Goal: Information Seeking & Learning: Compare options

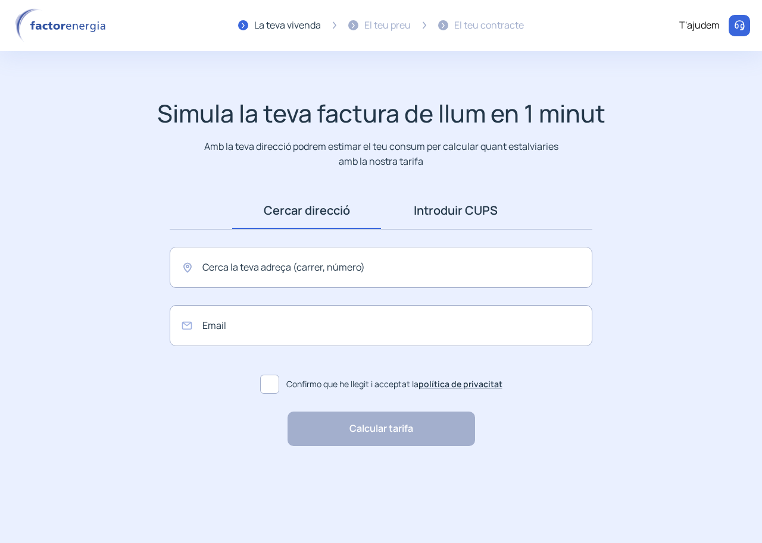
click at [471, 213] on link "Introduir CUPS" at bounding box center [455, 210] width 149 height 37
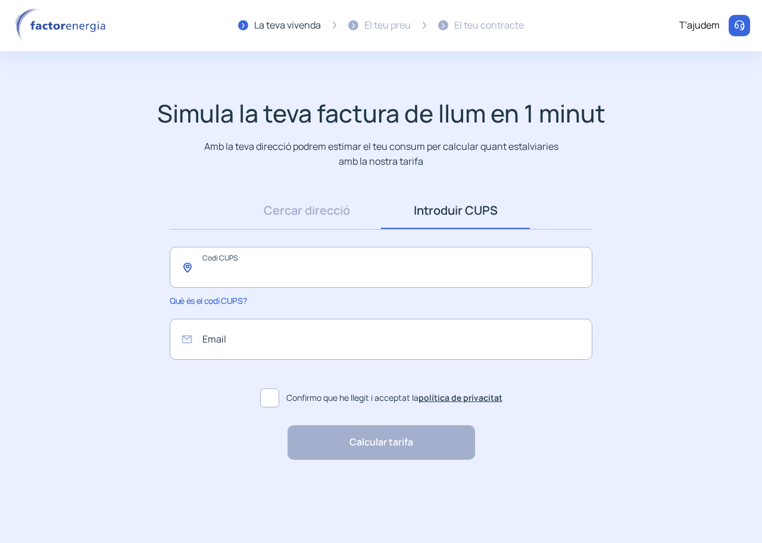
click at [265, 278] on input "text" at bounding box center [381, 267] width 423 height 41
click at [312, 209] on link "Cercar direcció" at bounding box center [306, 210] width 149 height 37
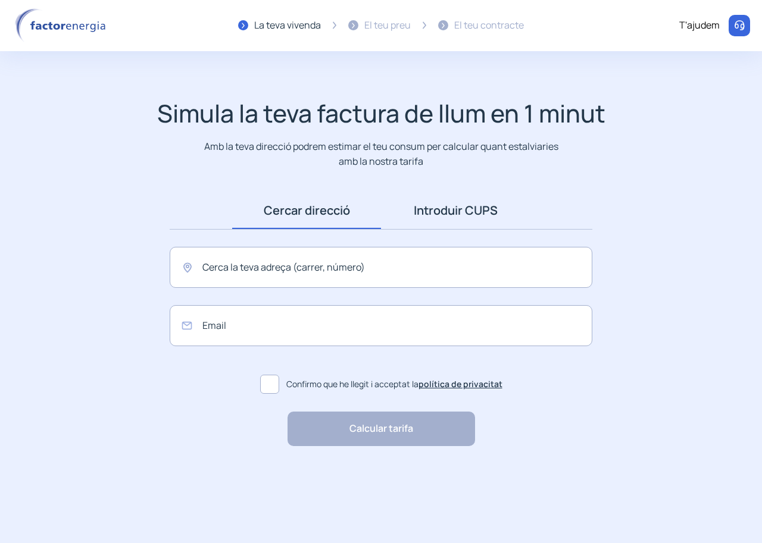
click at [448, 211] on link "Introduir CUPS" at bounding box center [455, 210] width 149 height 37
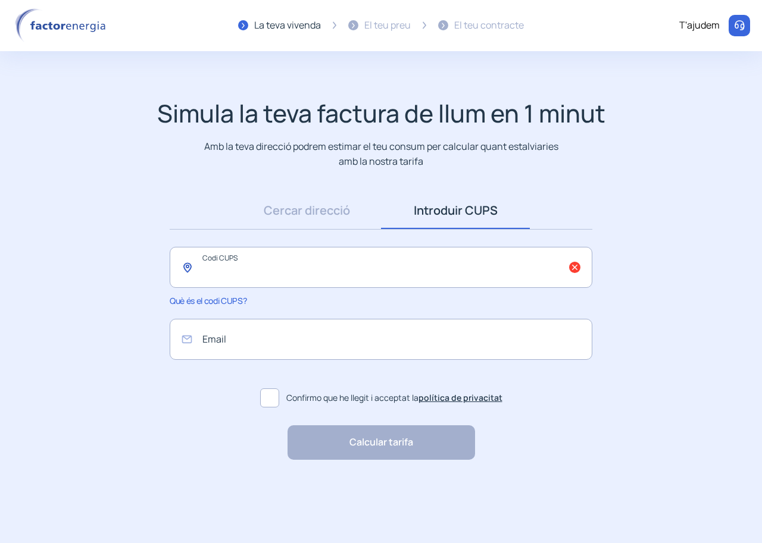
click at [288, 274] on input "text" at bounding box center [381, 267] width 423 height 41
drag, startPoint x: 315, startPoint y: 273, endPoint x: 108, endPoint y: 270, distance: 207.1
click at [108, 270] on app-search-direction-cups "**********" at bounding box center [381, 279] width 762 height 361
type input "**********"
click at [239, 340] on input "email" at bounding box center [381, 339] width 423 height 41
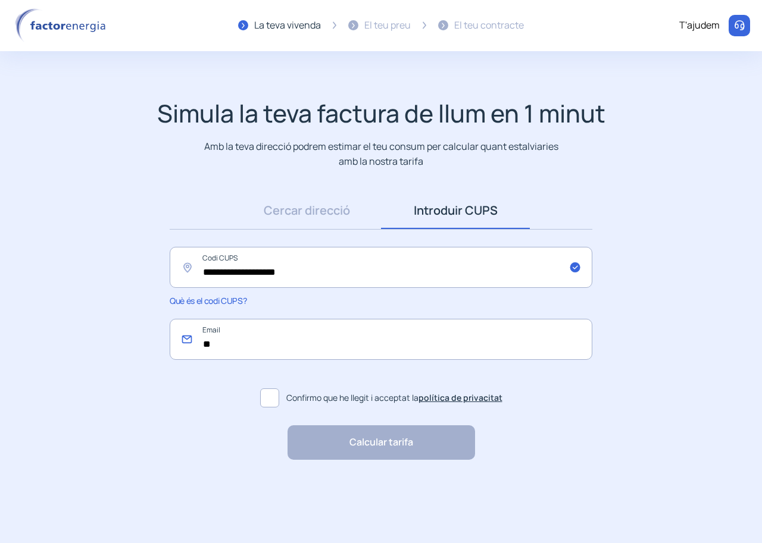
type input "*"
type input "**********"
click at [272, 398] on span at bounding box center [269, 398] width 19 height 19
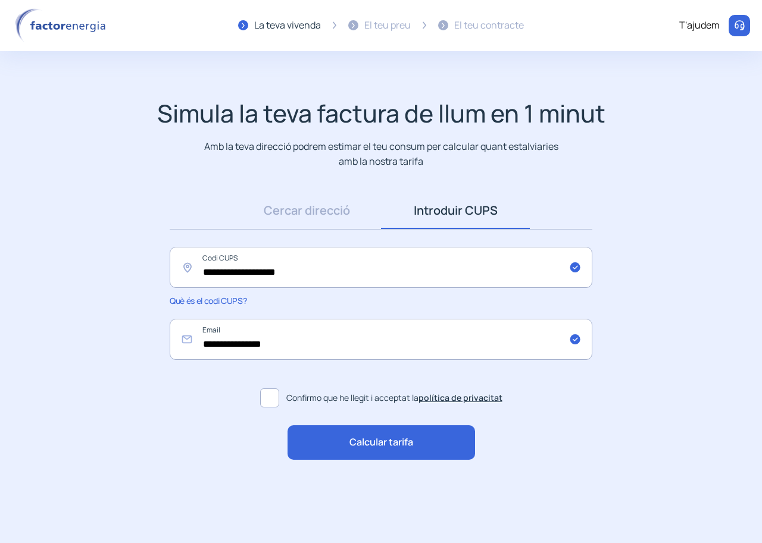
click at [403, 443] on span "Calcular tarifa" at bounding box center [381, 442] width 64 height 15
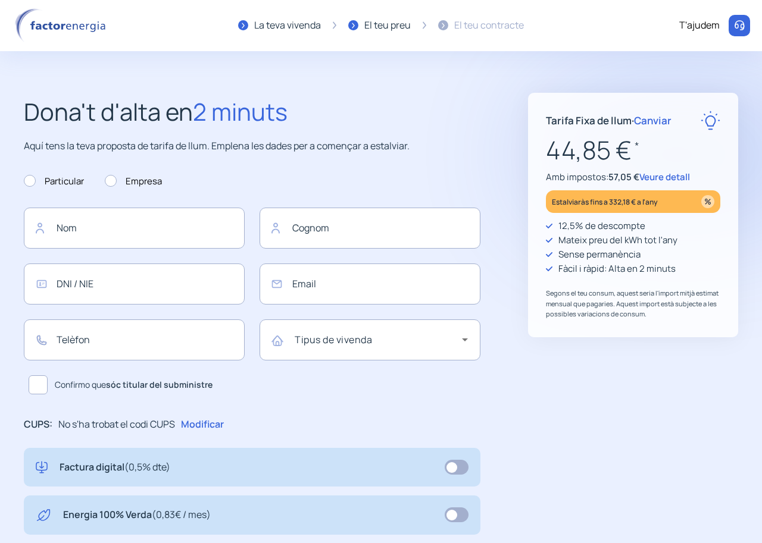
type input "**********"
click at [673, 176] on span "Veure detall" at bounding box center [664, 177] width 51 height 12
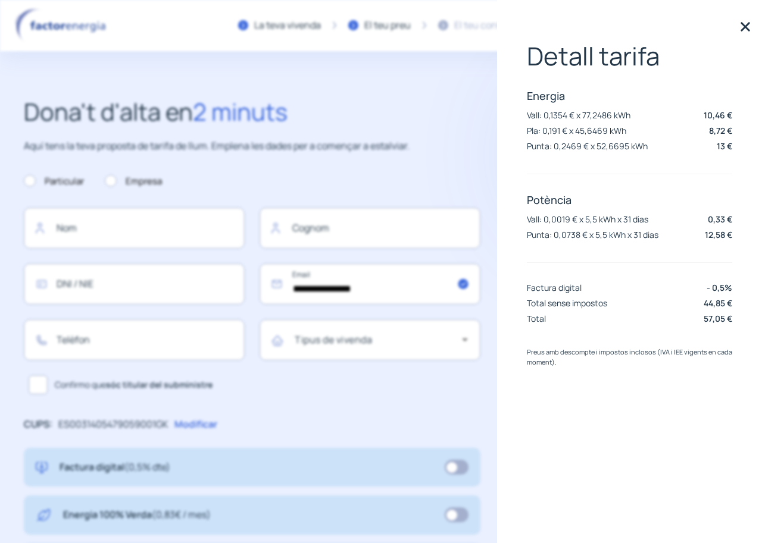
click at [747, 30] on img at bounding box center [745, 27] width 18 height 18
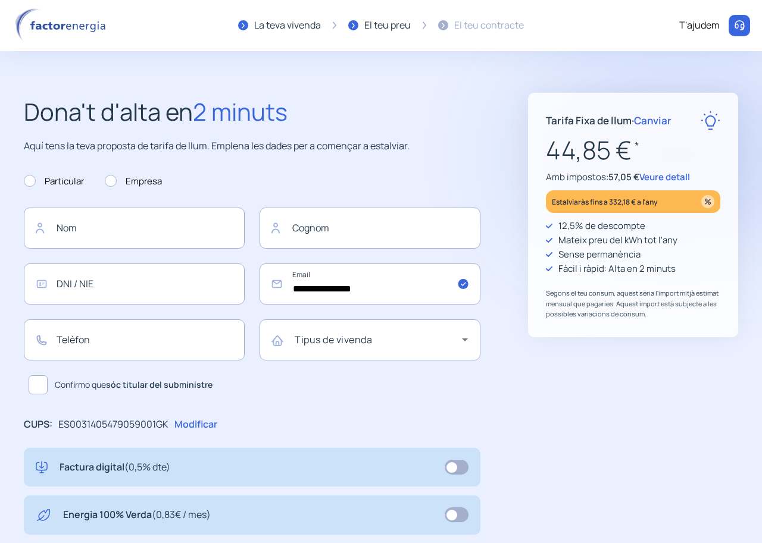
click at [680, 181] on span "Veure detall" at bounding box center [664, 177] width 51 height 12
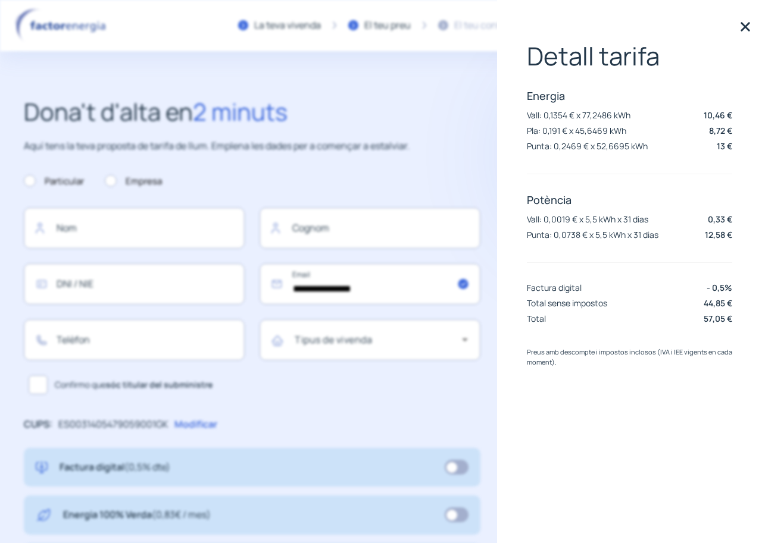
click at [744, 27] on img at bounding box center [745, 27] width 18 height 18
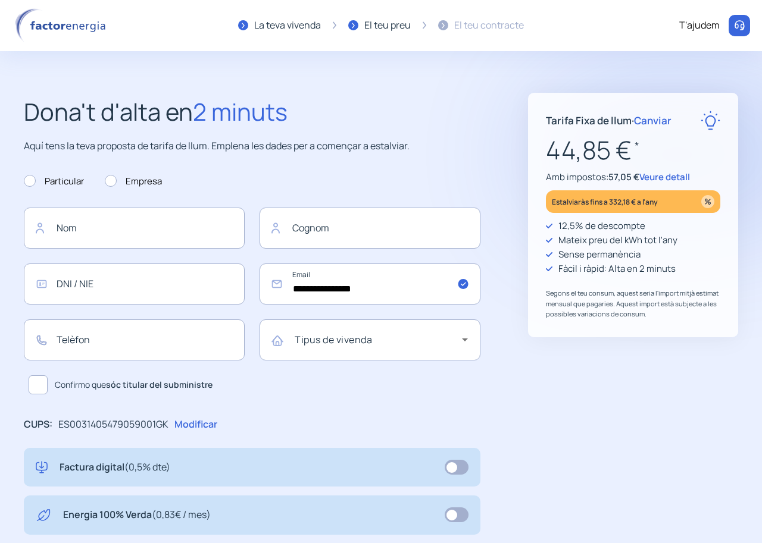
click at [657, 121] on span "Canviar" at bounding box center [652, 121] width 37 height 14
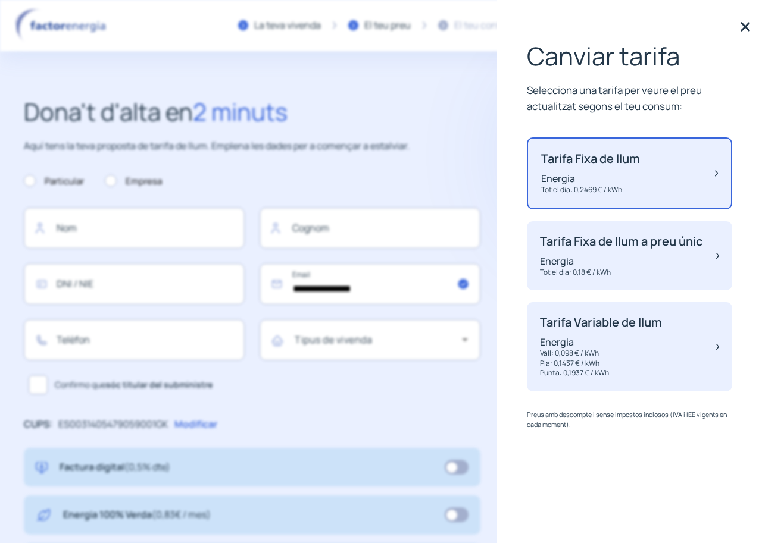
click at [637, 164] on p "Tarifa Fixa de llum" at bounding box center [590, 159] width 99 height 14
click at [713, 177] on div "Tarifa Fixa de llum Energia Tot el dia: 0,2469 € / kWh" at bounding box center [629, 173] width 205 height 72
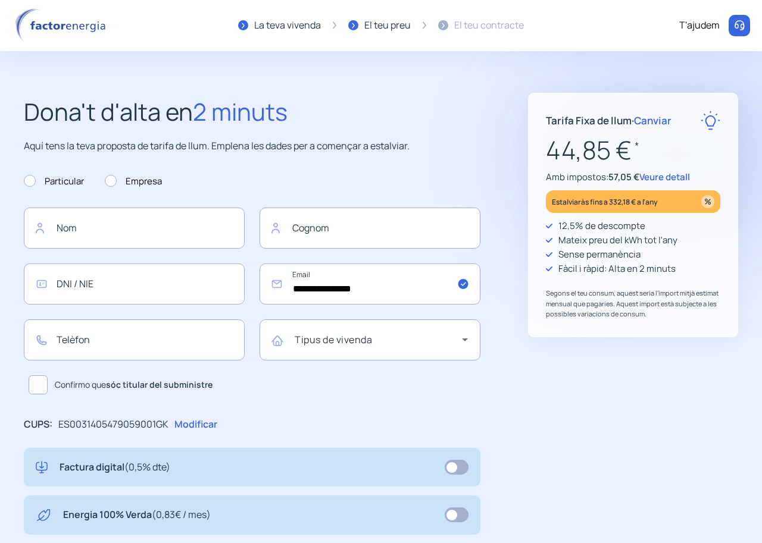
click at [652, 119] on span "Canviar" at bounding box center [652, 121] width 37 height 14
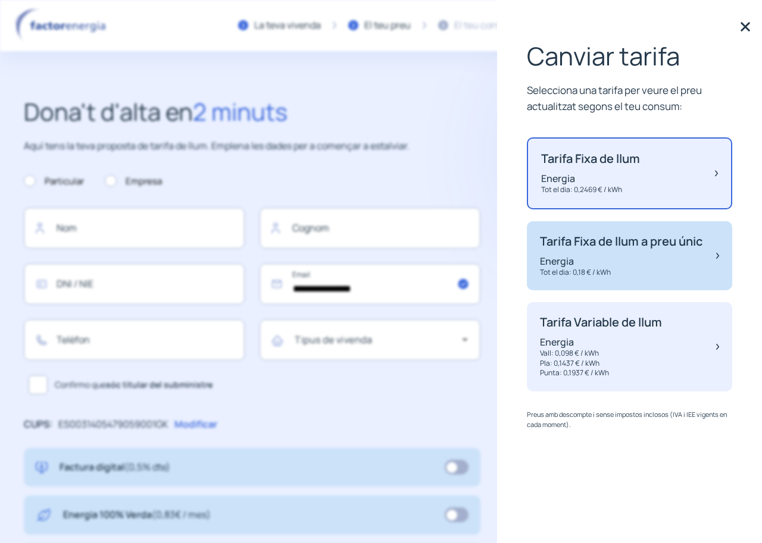
click at [618, 249] on p "Tarifa Fixa de llum a preu únic" at bounding box center [621, 241] width 162 height 14
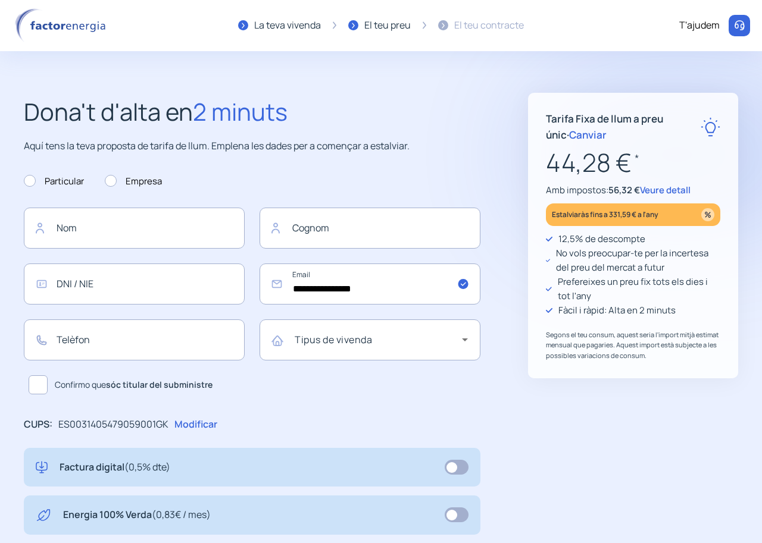
click at [668, 191] on span "Veure detall" at bounding box center [665, 190] width 51 height 12
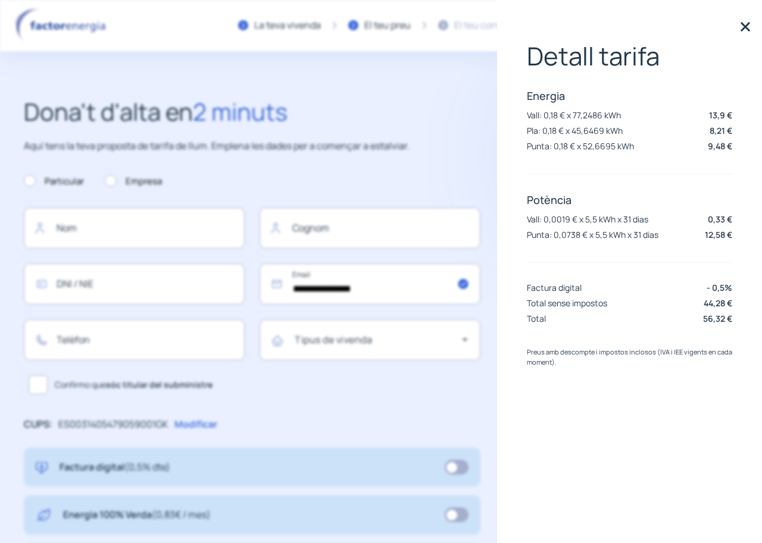
click at [741, 27] on img at bounding box center [745, 27] width 18 height 18
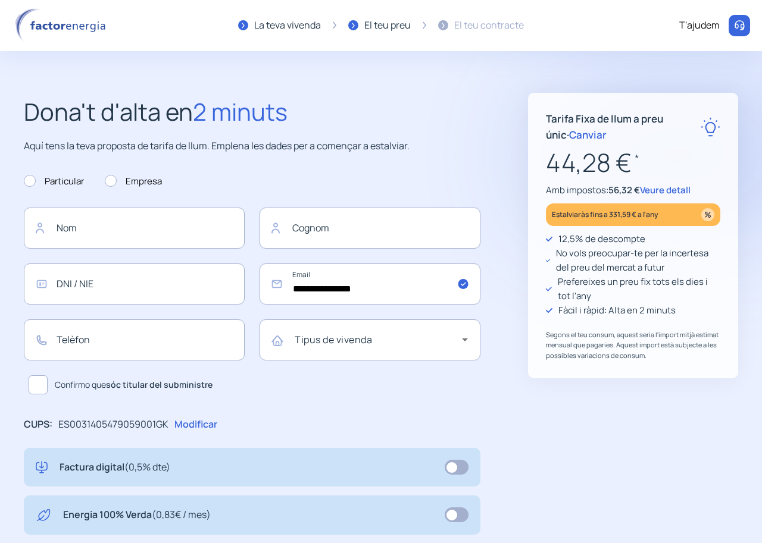
click at [569, 137] on span "Canviar" at bounding box center [587, 135] width 37 height 14
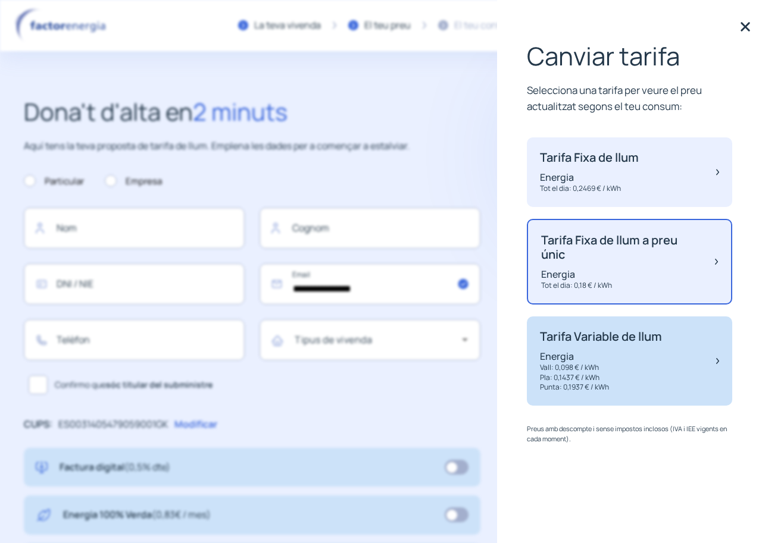
click at [594, 340] on p "Tarifa Variable de llum" at bounding box center [601, 337] width 122 height 14
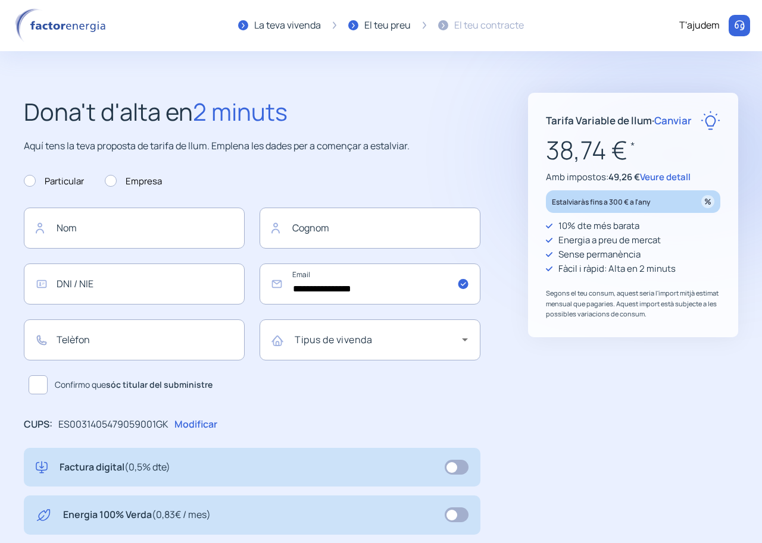
click at [687, 177] on span "Veure detall" at bounding box center [665, 177] width 51 height 12
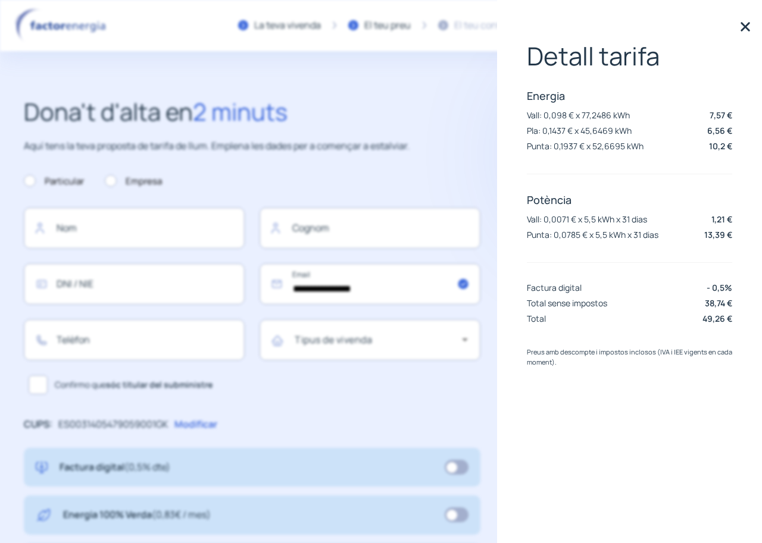
click at [744, 29] on img at bounding box center [745, 27] width 18 height 18
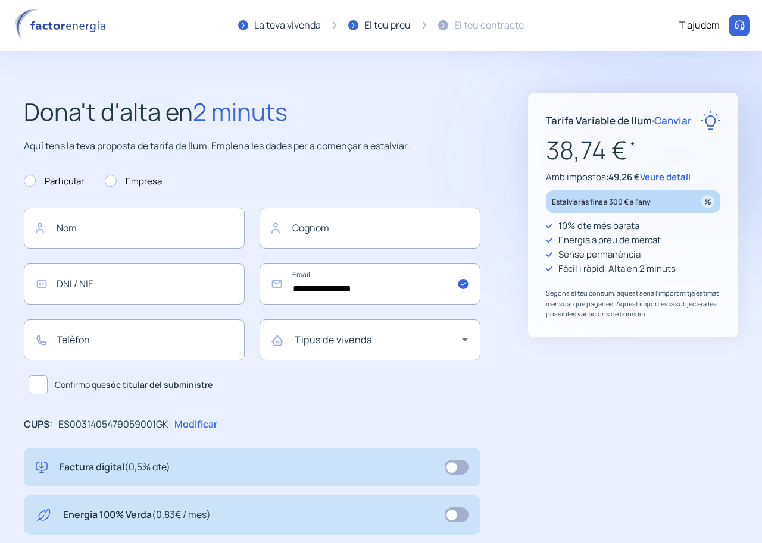
click at [675, 120] on span "Canviar" at bounding box center [672, 121] width 37 height 14
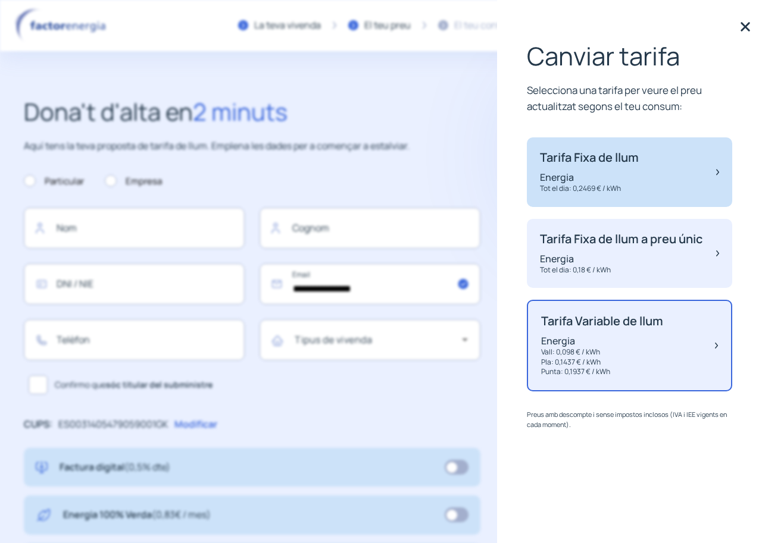
click at [630, 163] on p "Tarifa Fixa de llum" at bounding box center [589, 158] width 99 height 14
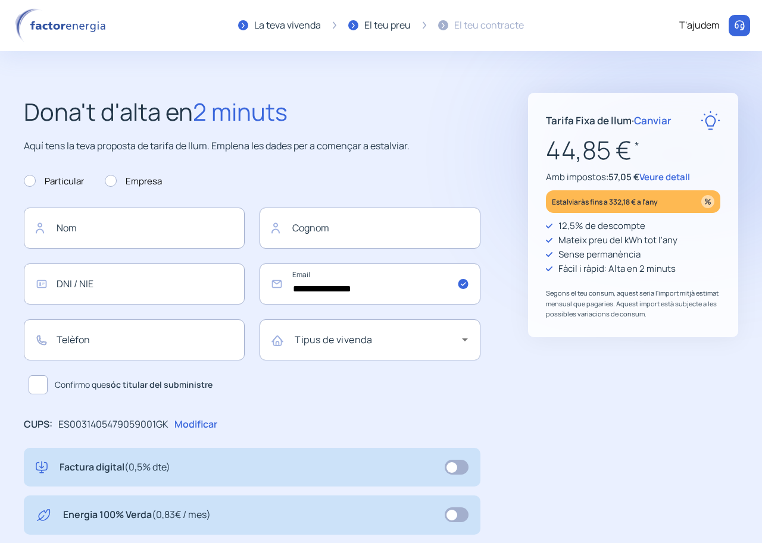
click at [665, 120] on span "Canviar" at bounding box center [652, 121] width 37 height 14
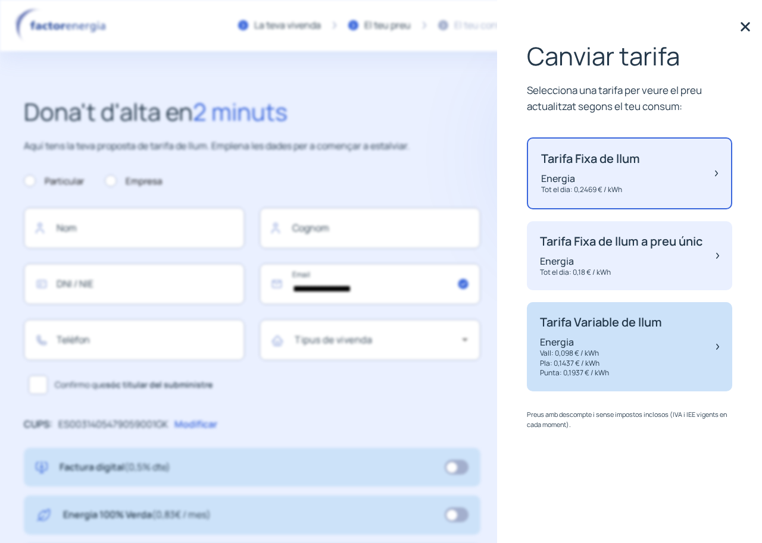
click at [621, 359] on p "Vall: 0,098 € / kWh" at bounding box center [601, 354] width 122 height 10
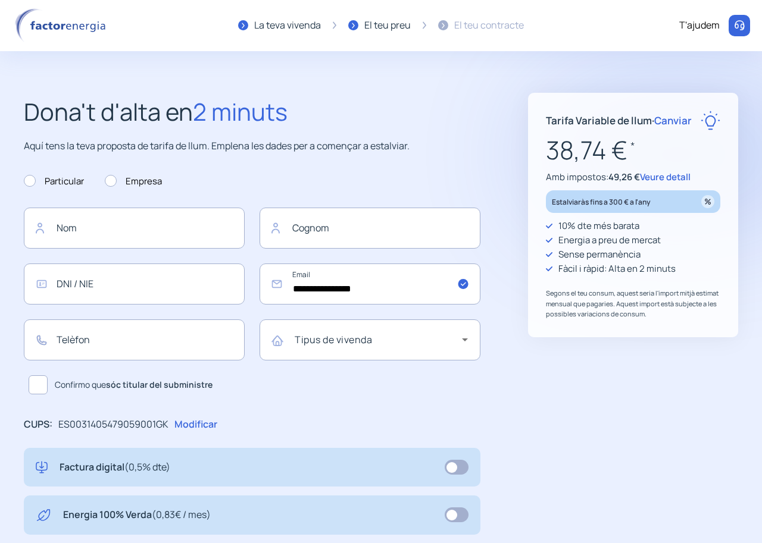
click at [681, 117] on span "Canviar" at bounding box center [672, 121] width 37 height 14
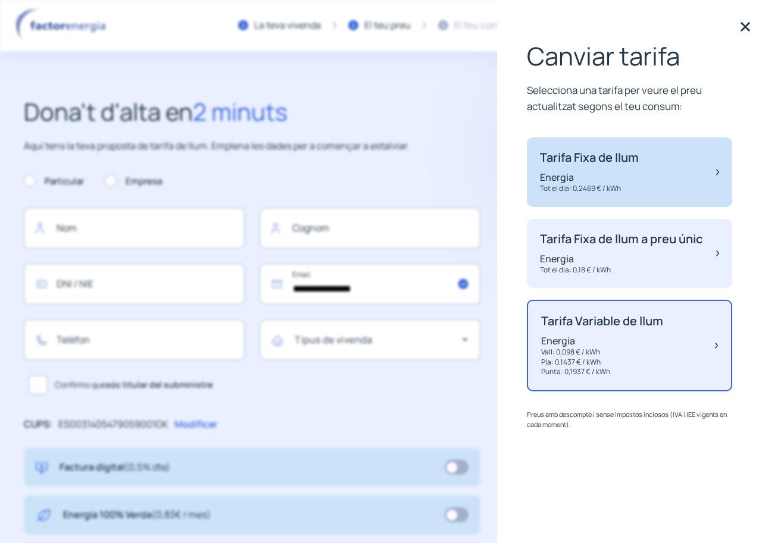
click at [647, 154] on div "Tarifa Fixa de llum Energia Tot el dia: 0,2469 € / kWh" at bounding box center [629, 172] width 205 height 70
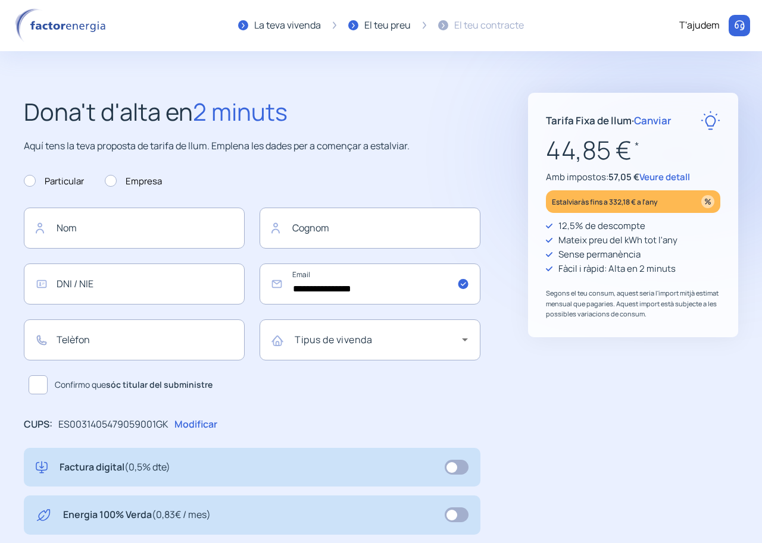
click at [658, 175] on span "Veure detall" at bounding box center [664, 177] width 51 height 12
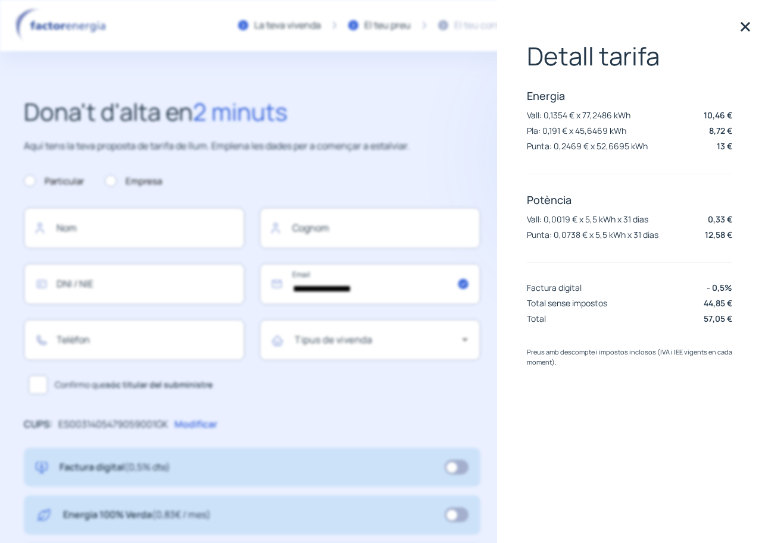
click at [749, 27] on img at bounding box center [745, 27] width 18 height 18
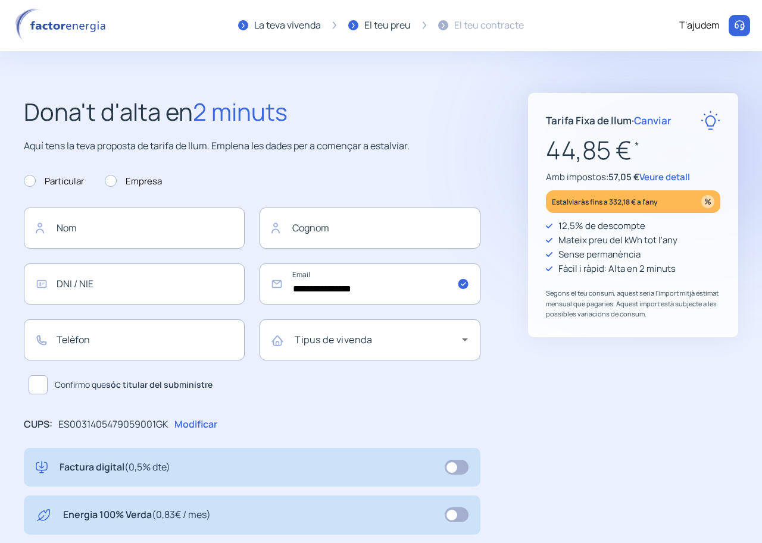
click at [670, 123] on span "Canviar" at bounding box center [652, 121] width 37 height 14
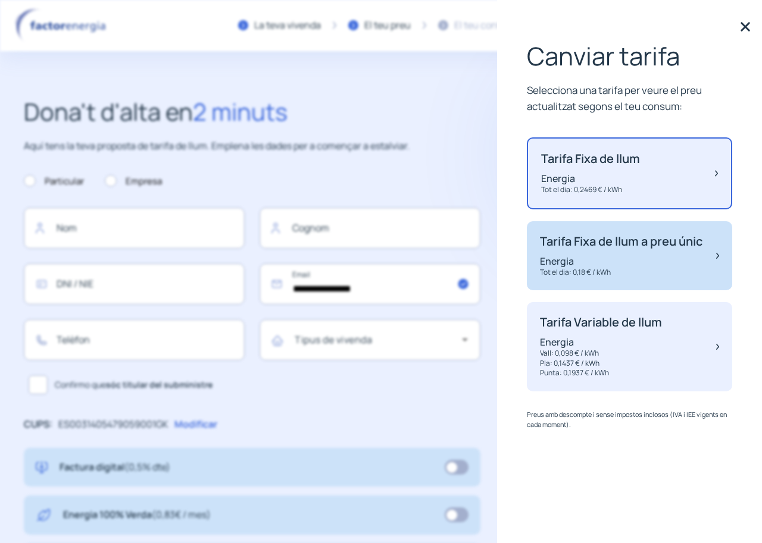
click at [572, 278] on p "Tot el dia: 0,18 € / kWh" at bounding box center [621, 273] width 162 height 10
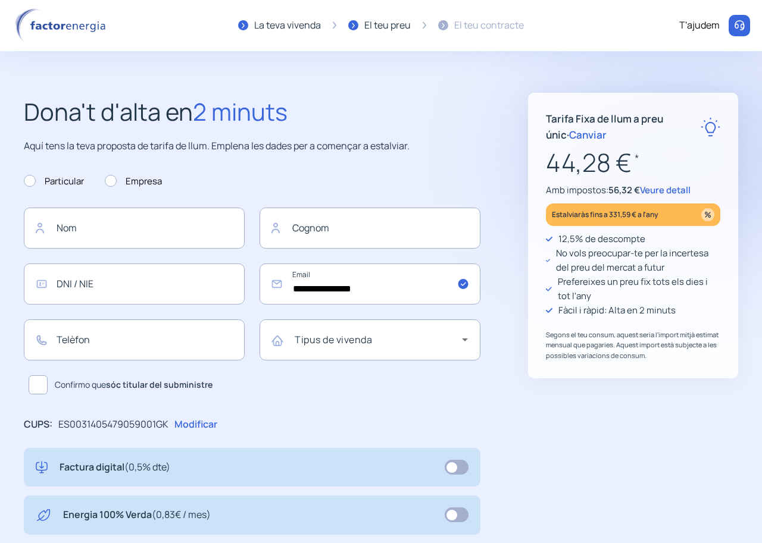
click at [665, 196] on p "Amb impostos: 56,32 € Veure detall" at bounding box center [633, 190] width 174 height 14
click at [665, 192] on span "Veure detall" at bounding box center [665, 190] width 51 height 12
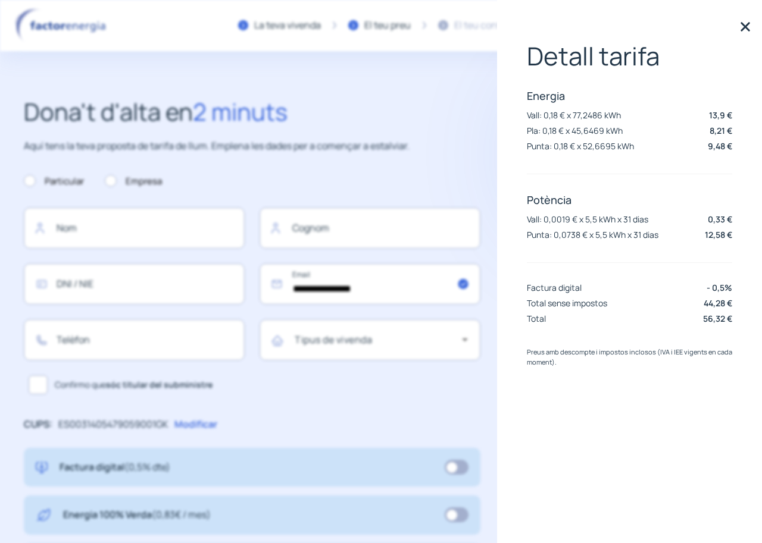
click at [750, 26] on img at bounding box center [745, 27] width 18 height 18
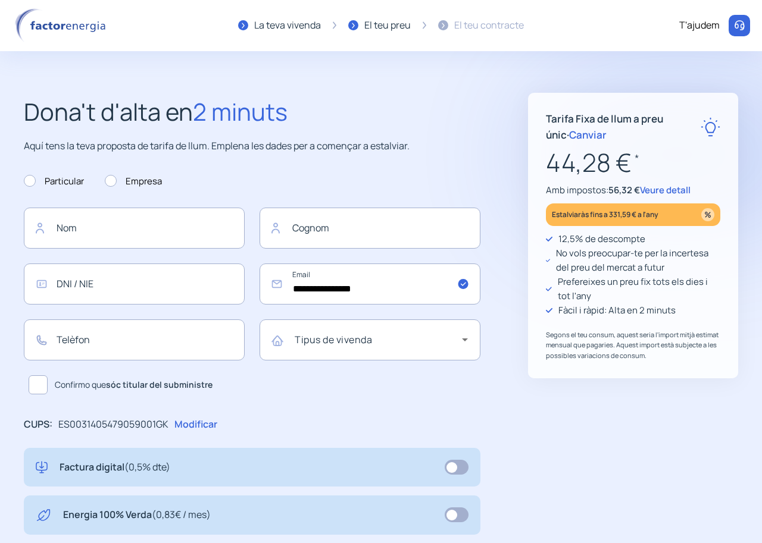
click at [664, 190] on span "Veure detall" at bounding box center [665, 190] width 51 height 12
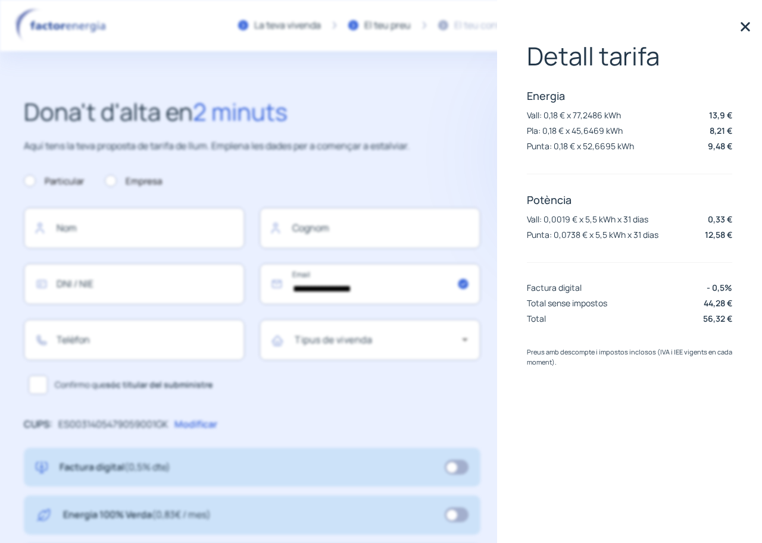
click at [742, 27] on img at bounding box center [745, 27] width 18 height 18
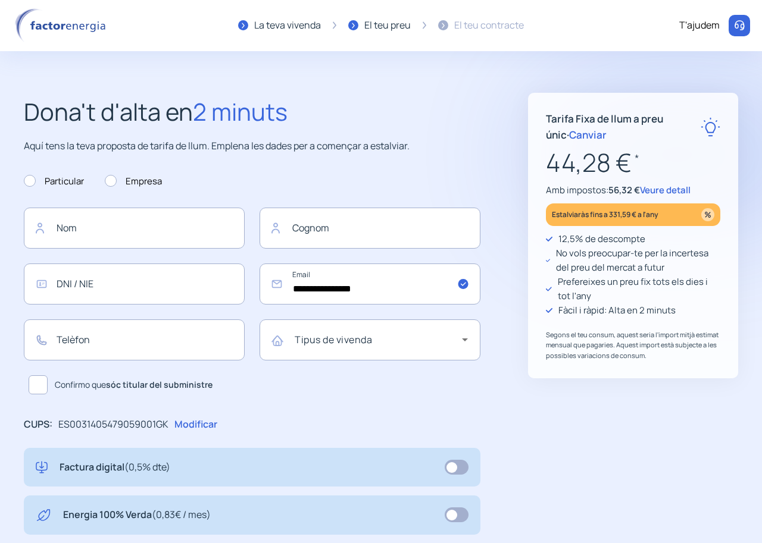
click at [575, 137] on span "Canviar" at bounding box center [587, 135] width 37 height 14
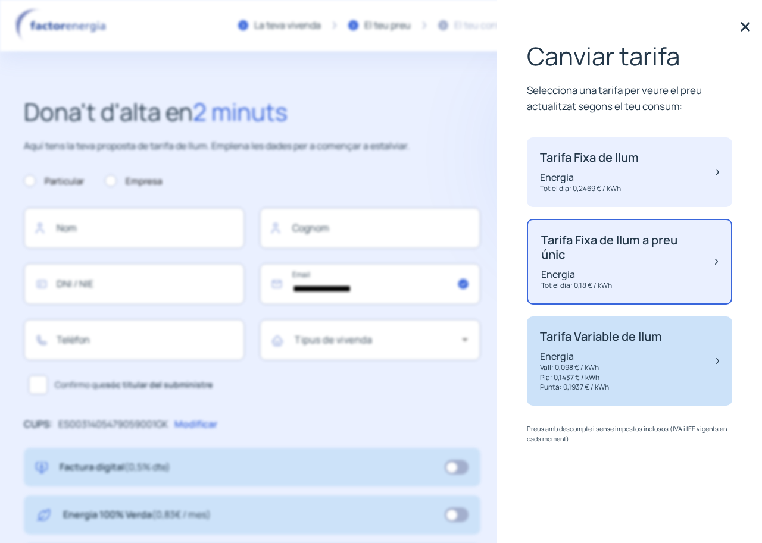
click at [569, 339] on p "Tarifa Variable de llum" at bounding box center [601, 337] width 122 height 14
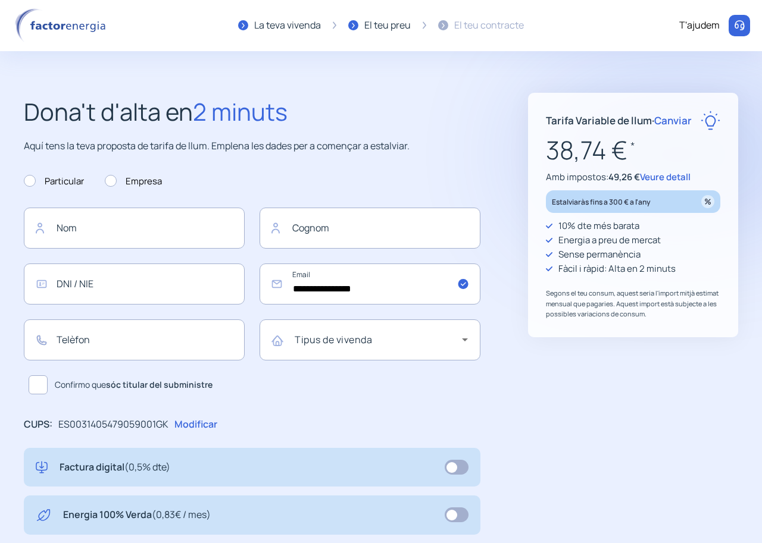
click at [668, 171] on span "Veure detall" at bounding box center [665, 177] width 51 height 12
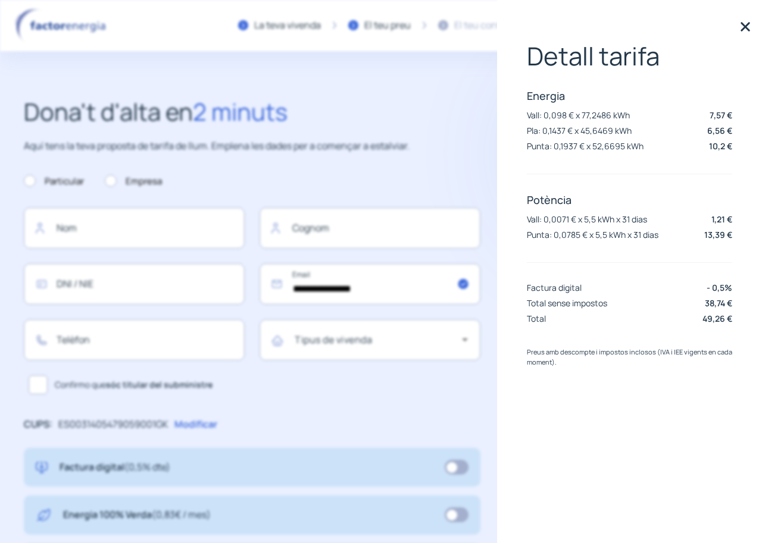
click at [746, 31] on img at bounding box center [745, 27] width 18 height 18
